Goal: Register for event/course

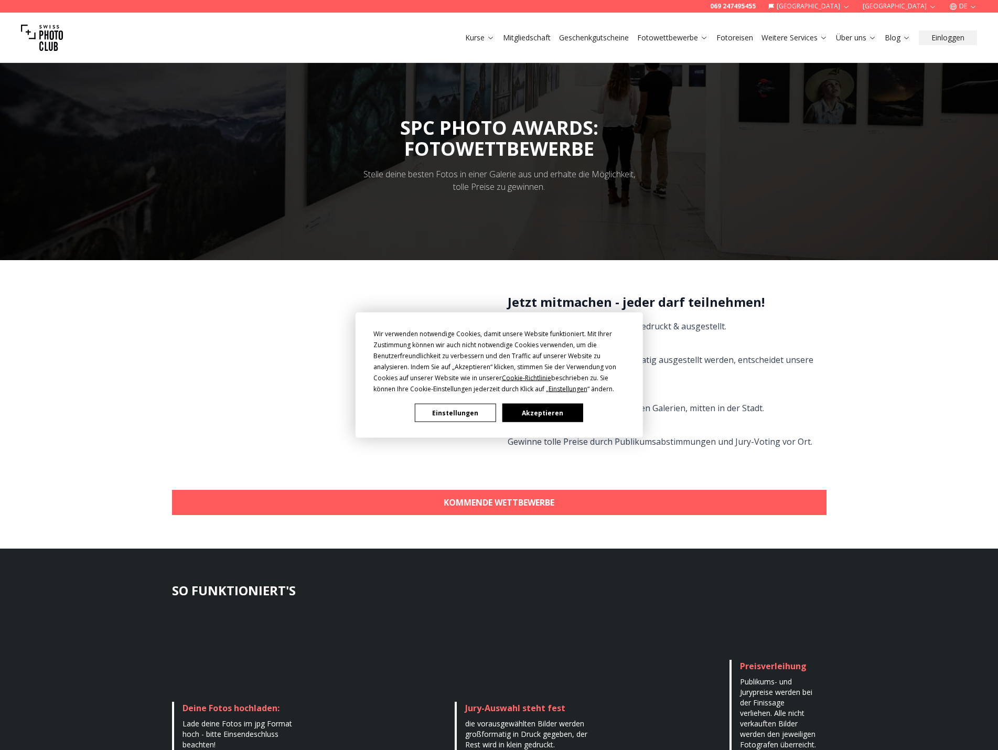
click at [538, 410] on button "Akzeptieren" at bounding box center [542, 413] width 81 height 18
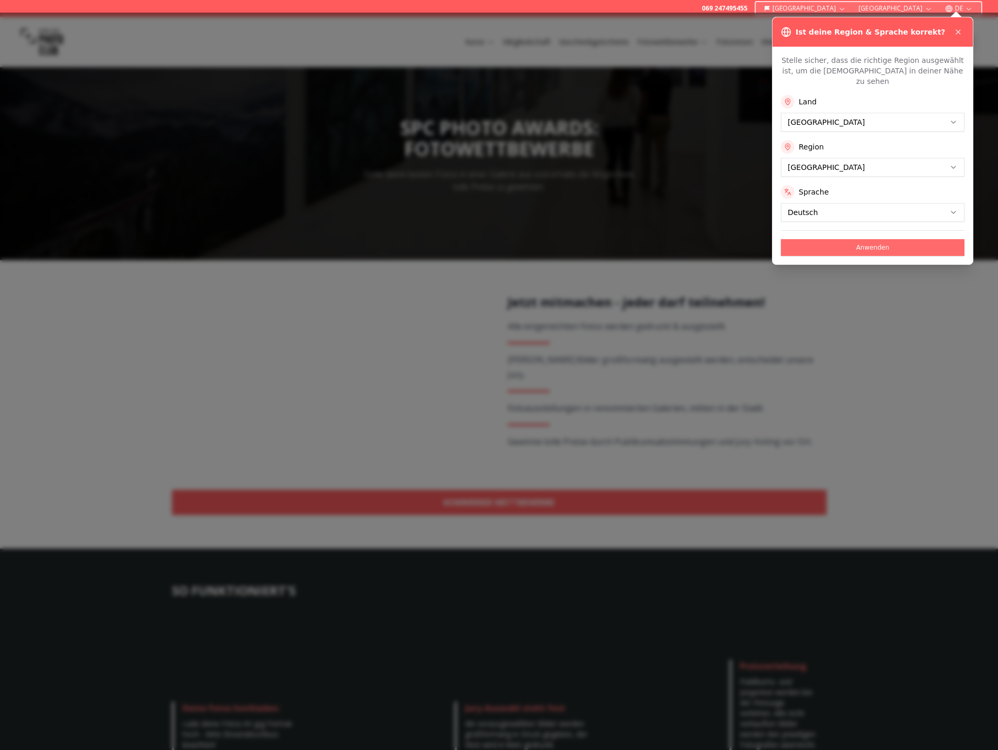
click at [866, 239] on button "Anwenden" at bounding box center [873, 247] width 184 height 17
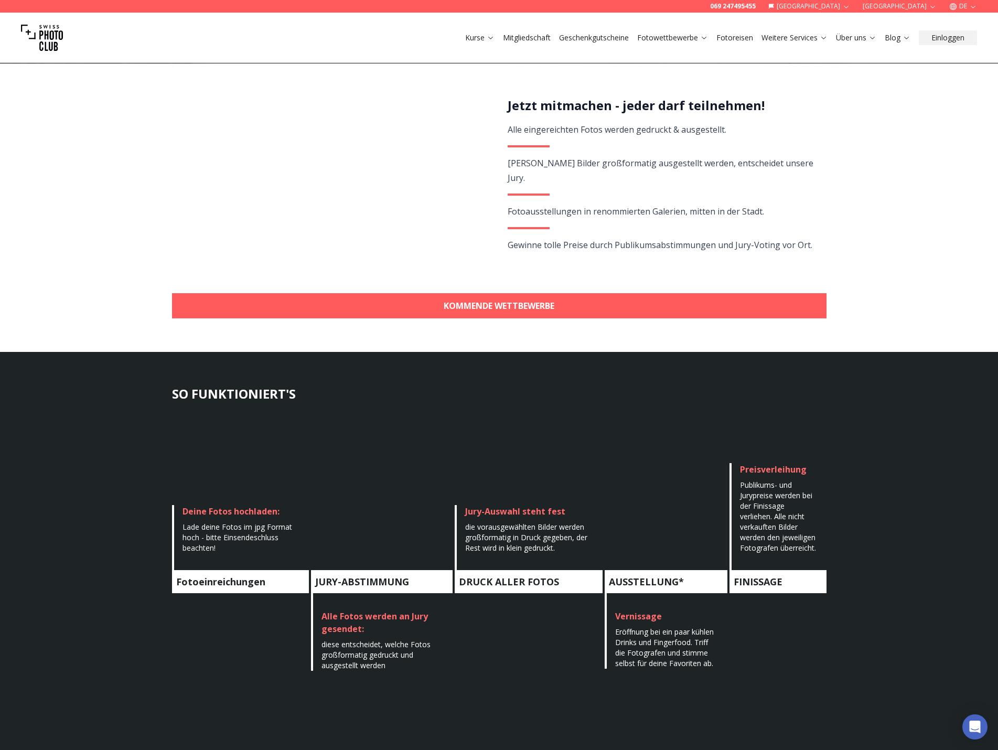
scroll to position [210, 0]
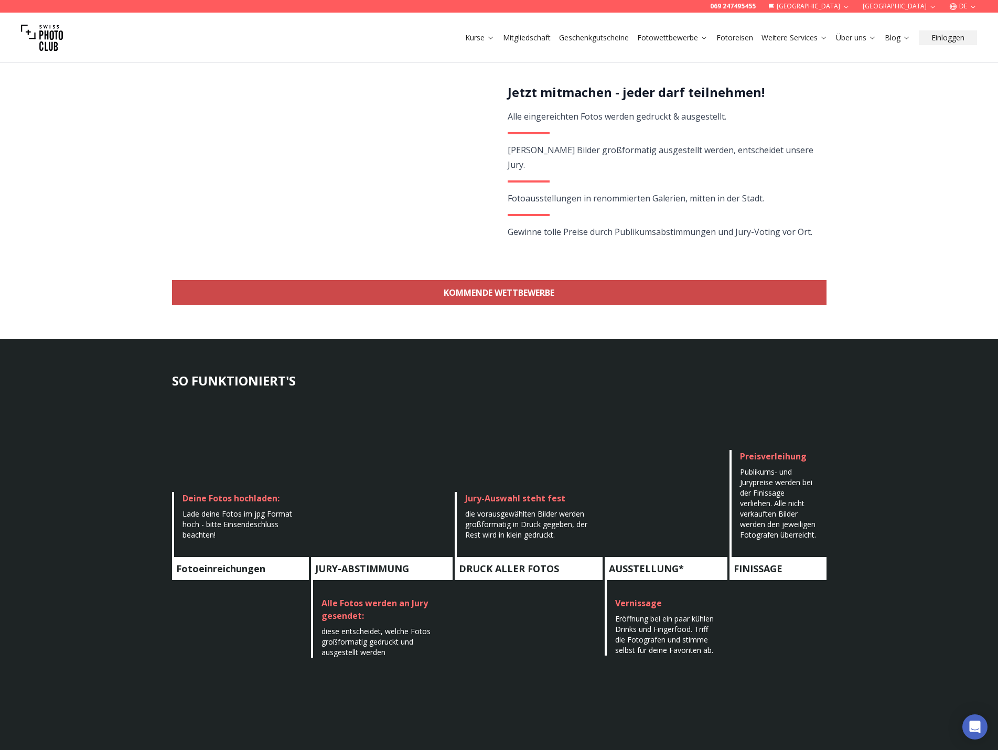
click at [594, 296] on link "KOMMENDE WETTBEWERBE" at bounding box center [499, 292] width 654 height 25
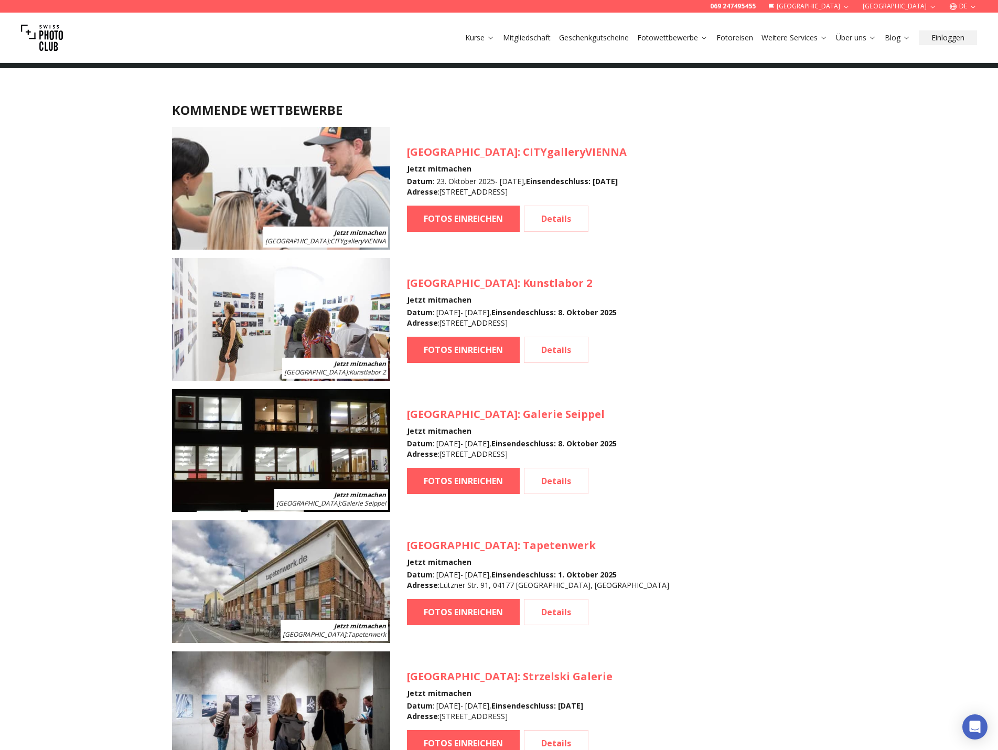
scroll to position [934, 0]
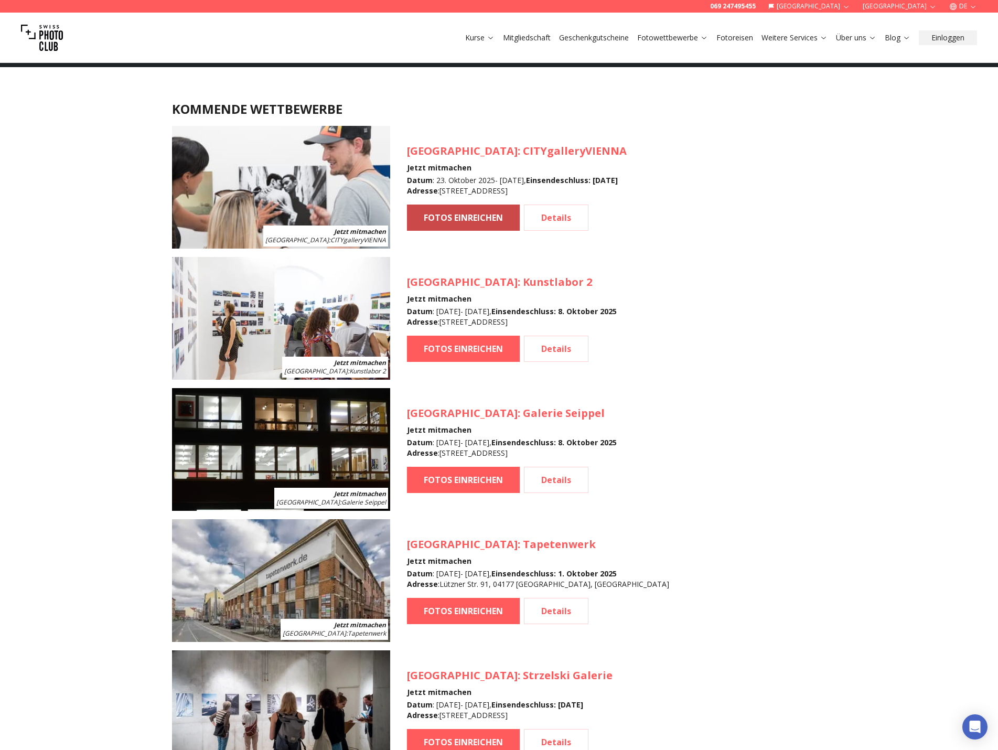
click at [487, 217] on link "FOTOS EINREICHEN" at bounding box center [463, 218] width 113 height 26
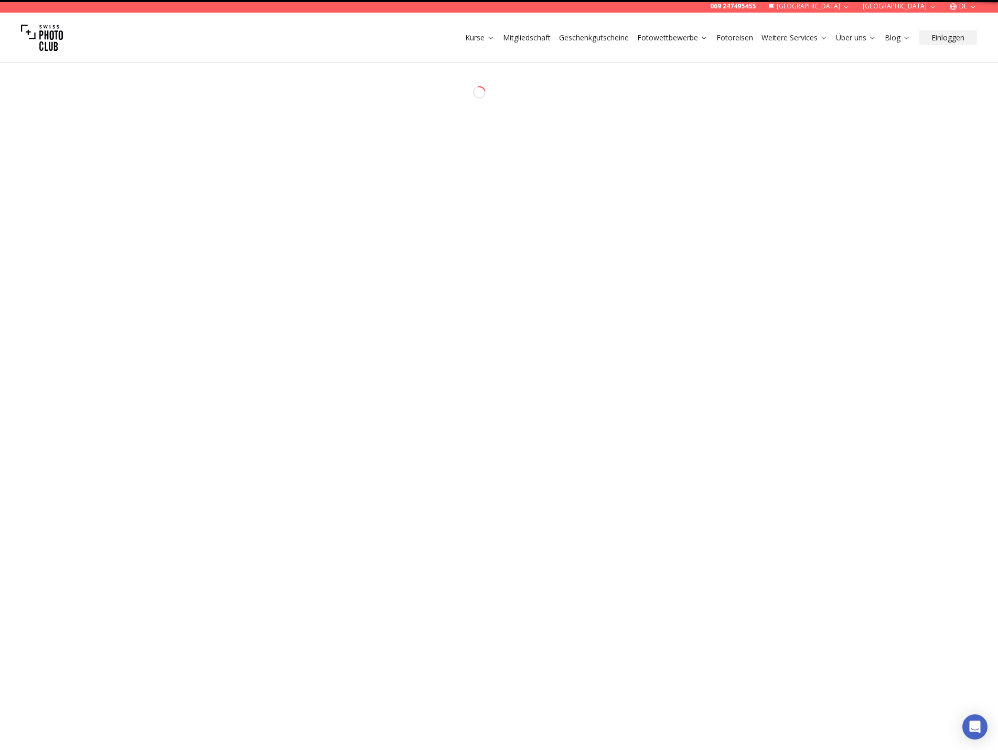
select select "*******"
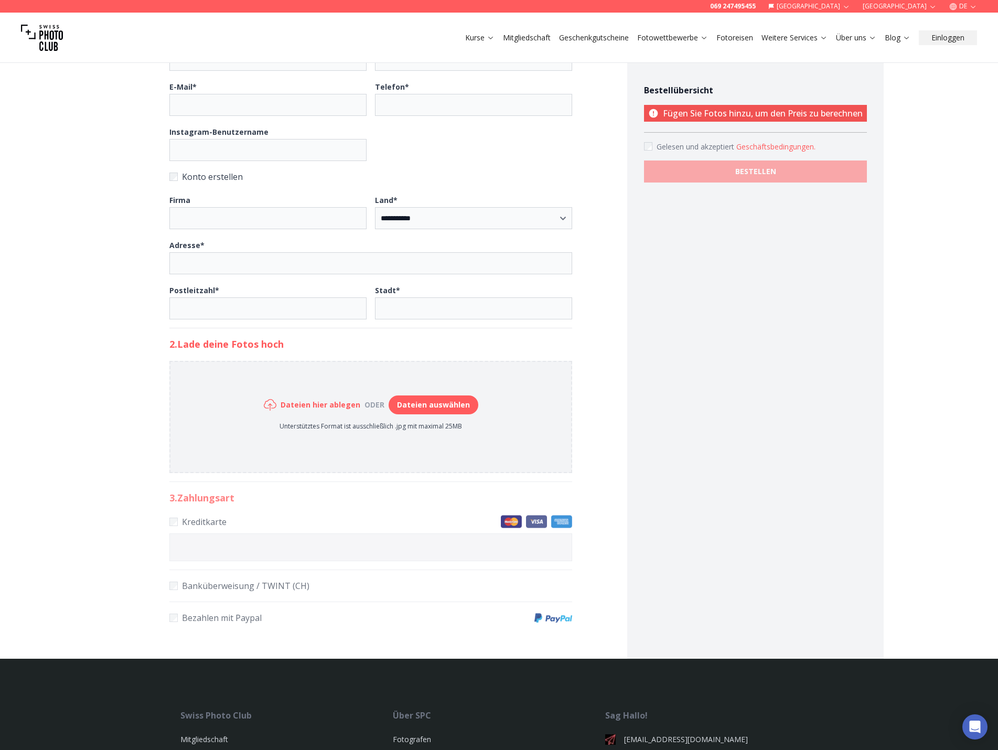
scroll to position [262, 0]
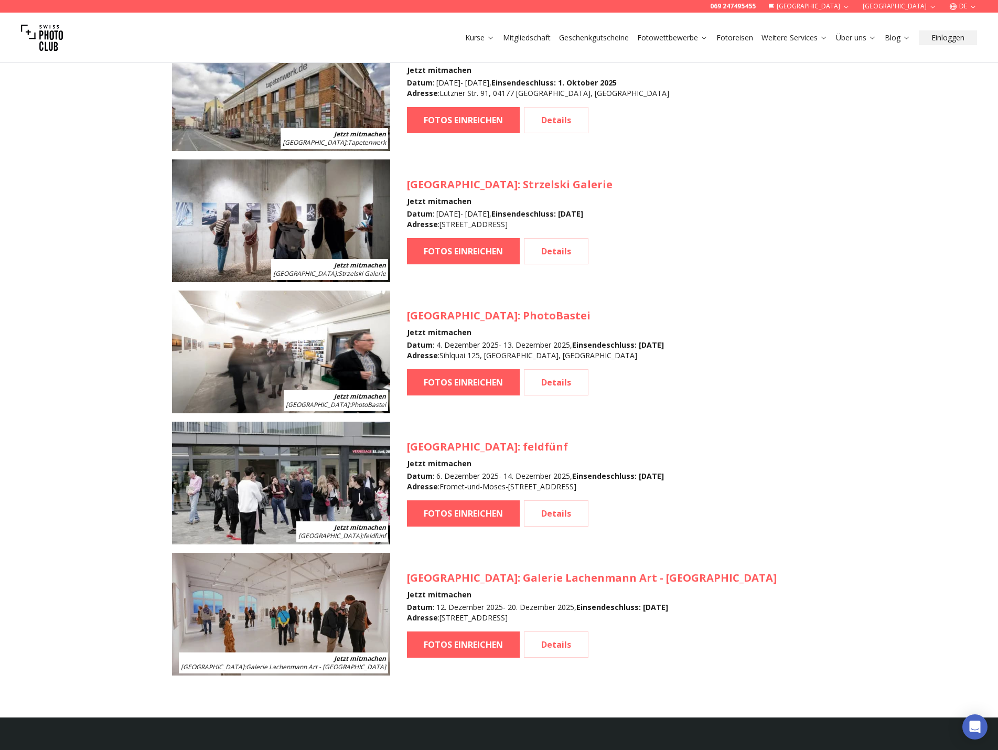
scroll to position [1406, 0]
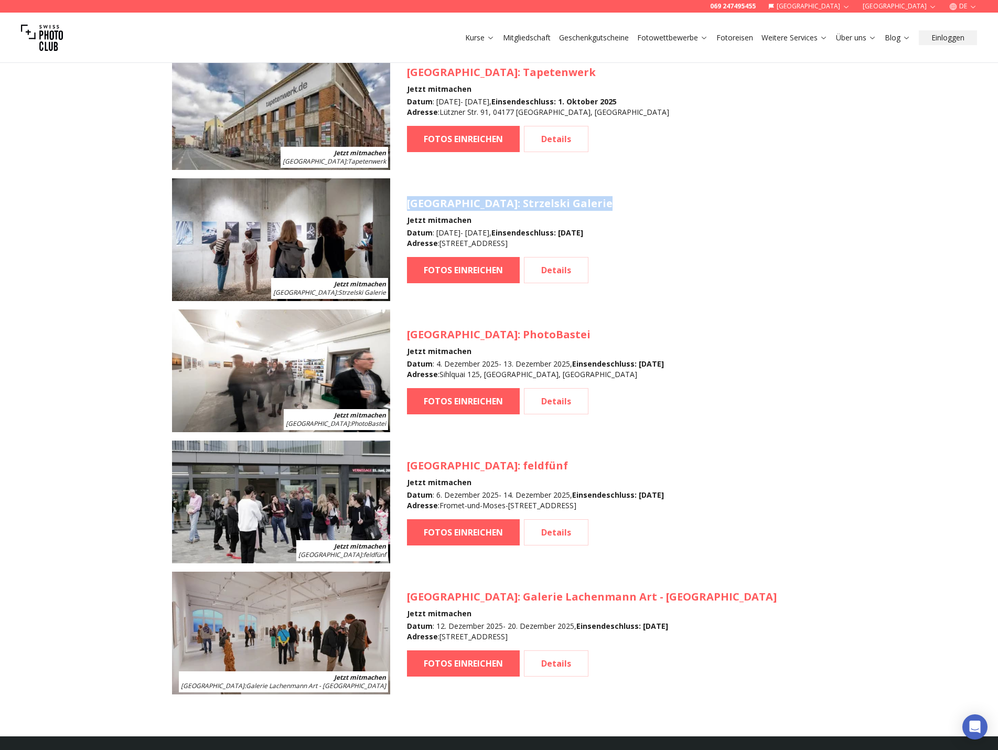
drag, startPoint x: 551, startPoint y: 203, endPoint x: 404, endPoint y: 204, distance: 146.8
click at [404, 204] on article "Jetzt mitmachen Stuttgart : Strzelski Galerie [GEOGRAPHIC_DATA] : Strzelski Gal…" at bounding box center [499, 239] width 654 height 123
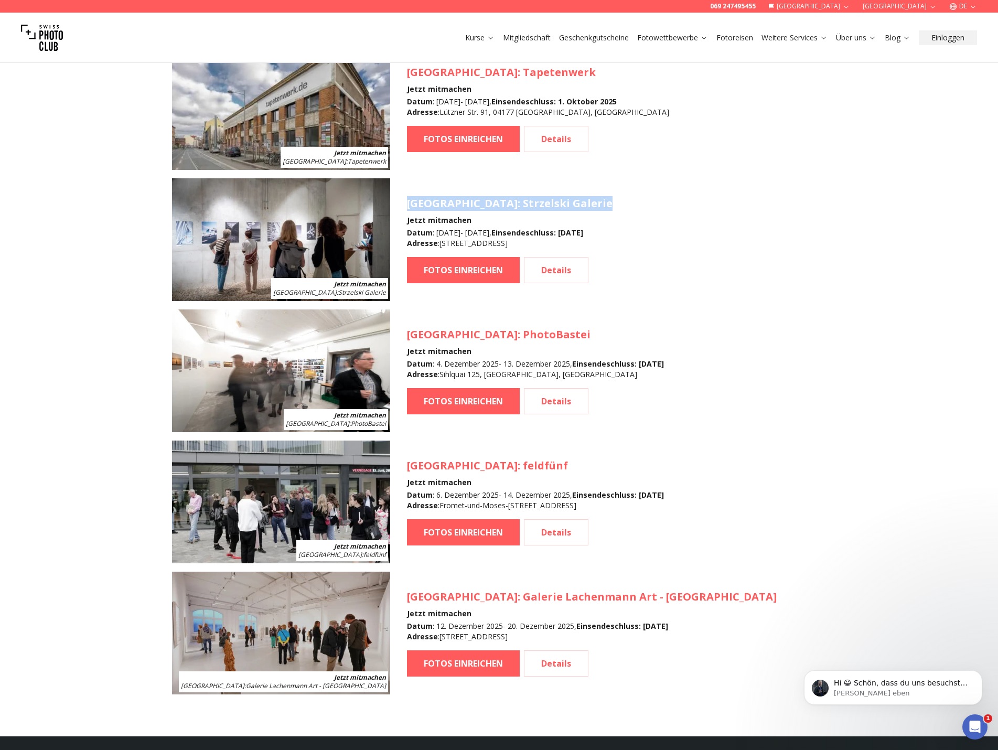
scroll to position [0, 0]
